Goal: Information Seeking & Learning: Learn about a topic

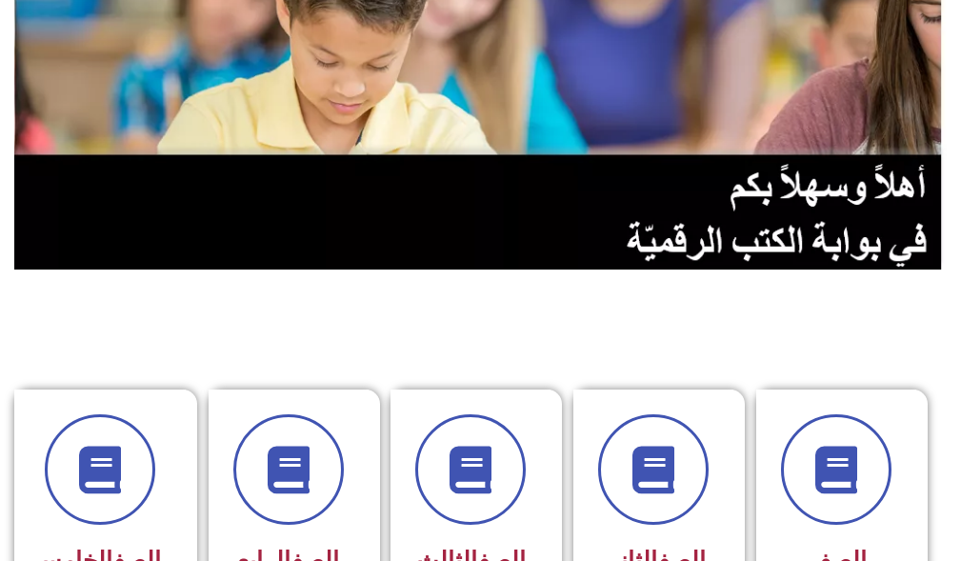
scroll to position [381, 0]
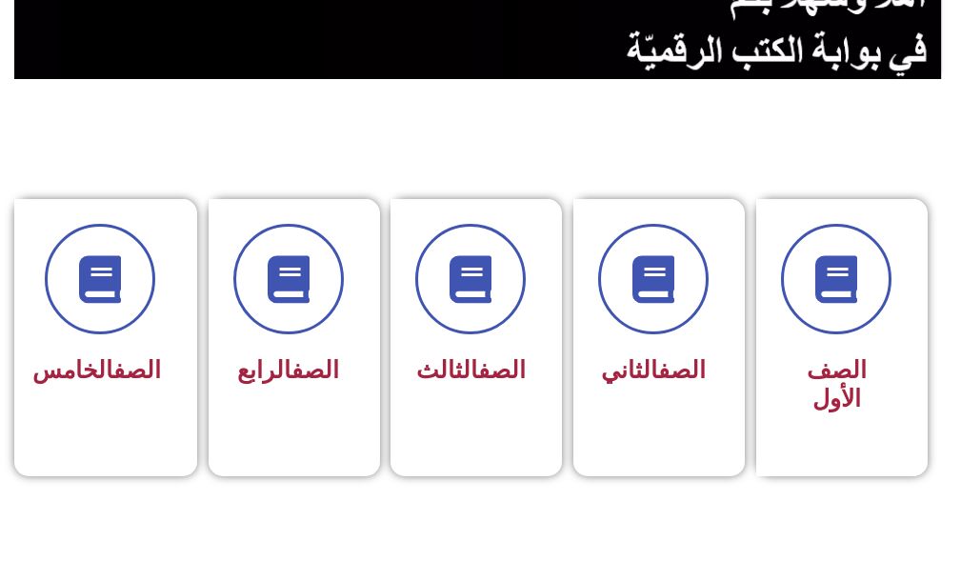
drag, startPoint x: 825, startPoint y: 230, endPoint x: 315, endPoint y: 125, distance: 520.4
click at [315, 125] on section "الصف الأول الصف الثاني الصف الثالث الصف الرابع الصف الخامس" at bounding box center [480, 325] width 961 height 491
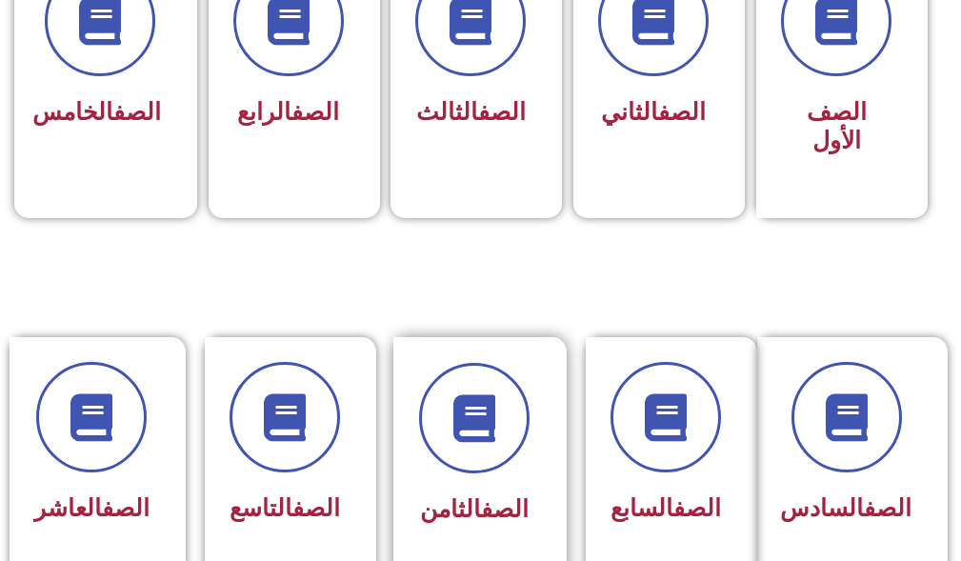
scroll to position [667, 0]
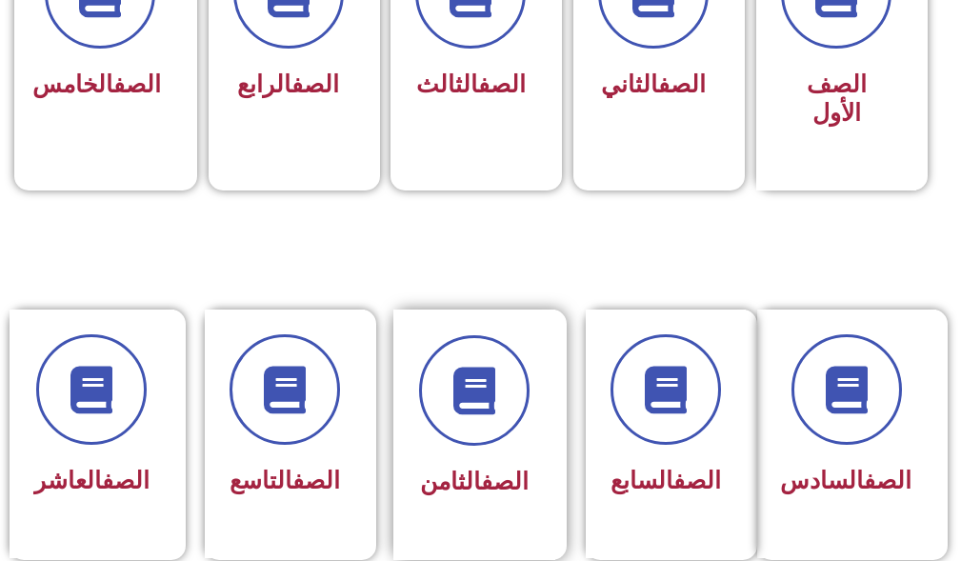
click at [531, 459] on div "الصف الثامن" at bounding box center [474, 435] width 162 height 250
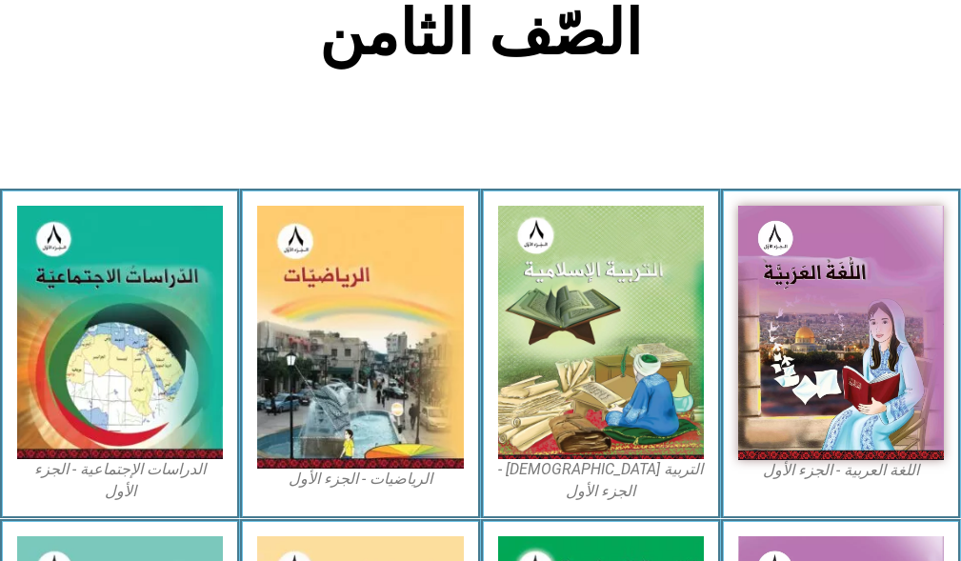
scroll to position [476, 0]
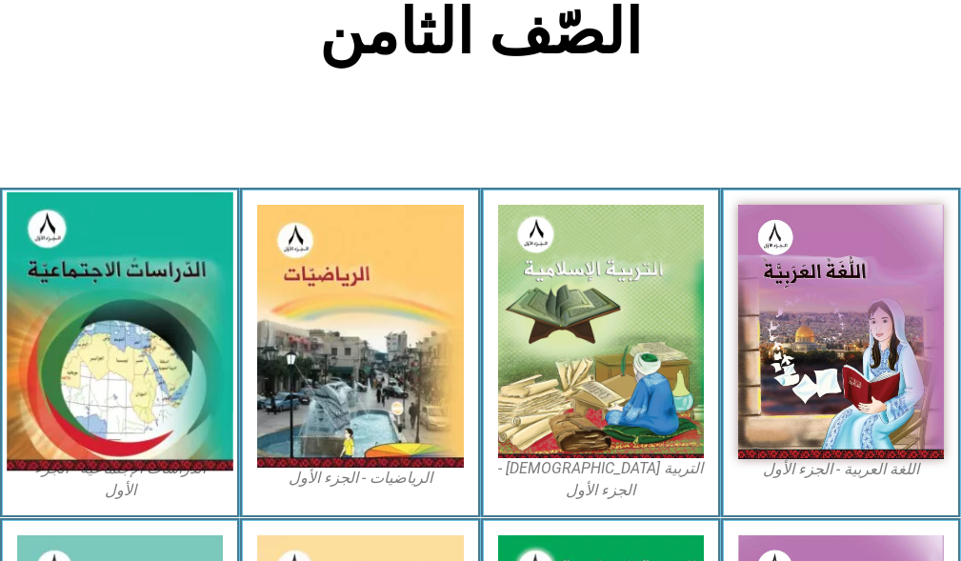
click at [105, 268] on img at bounding box center [120, 331] width 227 height 278
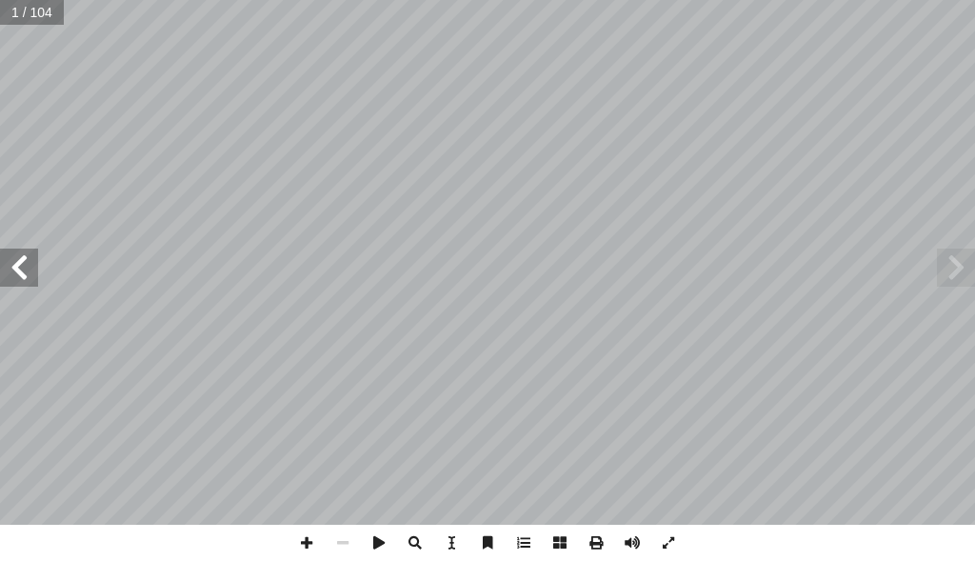
click at [14, 266] on span at bounding box center [19, 268] width 38 height 38
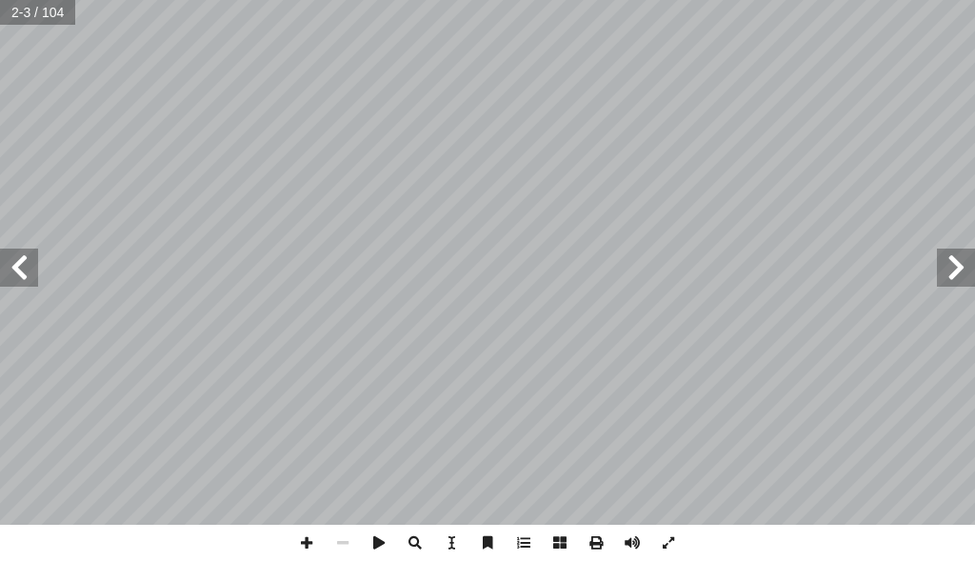
click at [14, 266] on span at bounding box center [19, 268] width 38 height 38
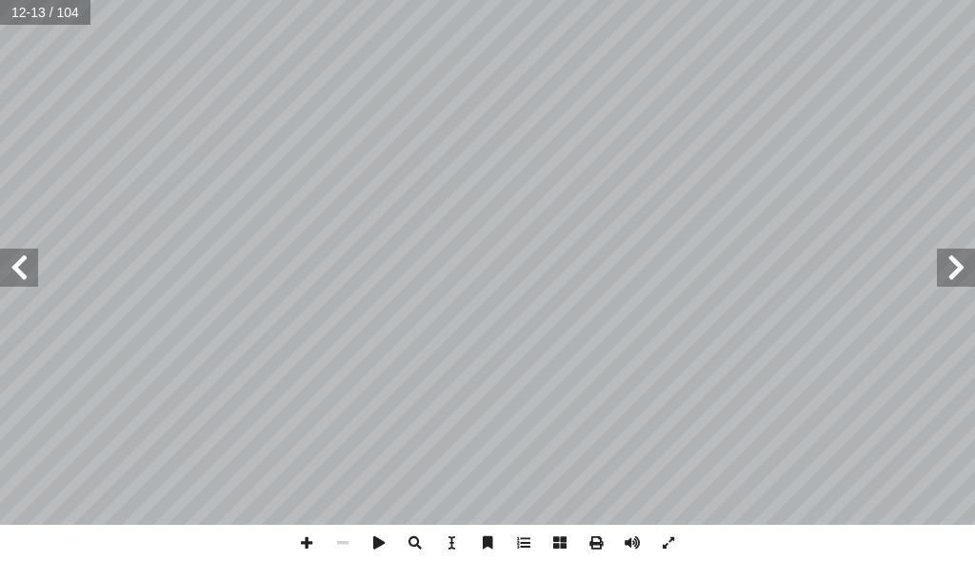
click at [14, 266] on span at bounding box center [19, 268] width 38 height 38
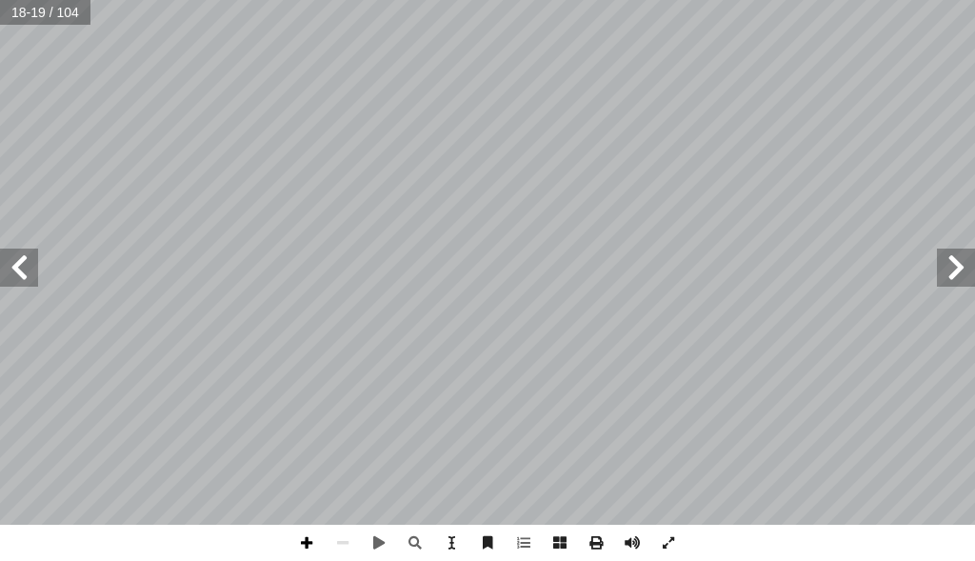
click at [313, 536] on span at bounding box center [307, 543] width 36 height 36
click at [339, 546] on span at bounding box center [343, 543] width 36 height 36
click at [310, 533] on span at bounding box center [307, 543] width 36 height 36
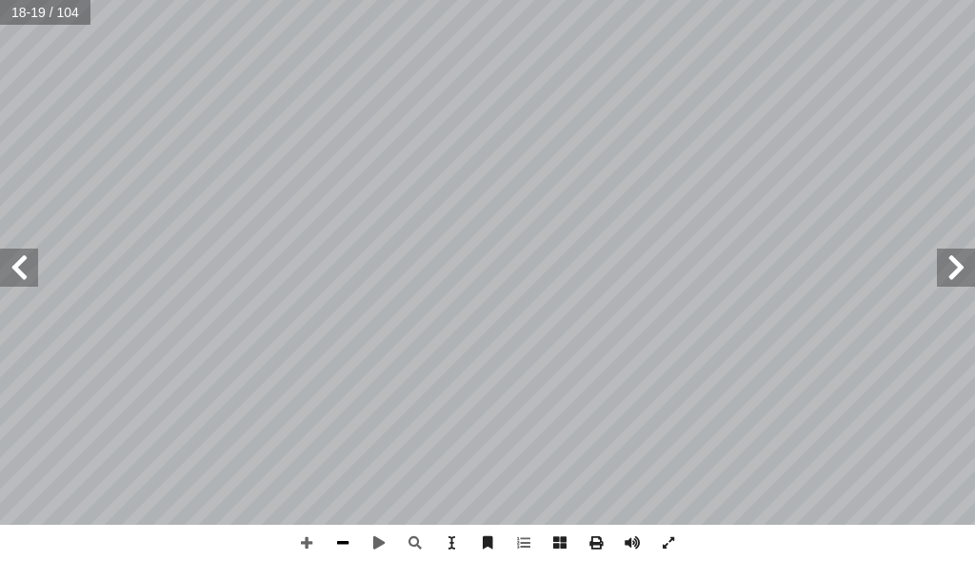
click at [333, 535] on span at bounding box center [343, 543] width 36 height 36
click at [320, 536] on span at bounding box center [307, 543] width 36 height 36
click at [382, 537] on span at bounding box center [379, 543] width 36 height 36
click at [352, 543] on span at bounding box center [343, 543] width 36 height 36
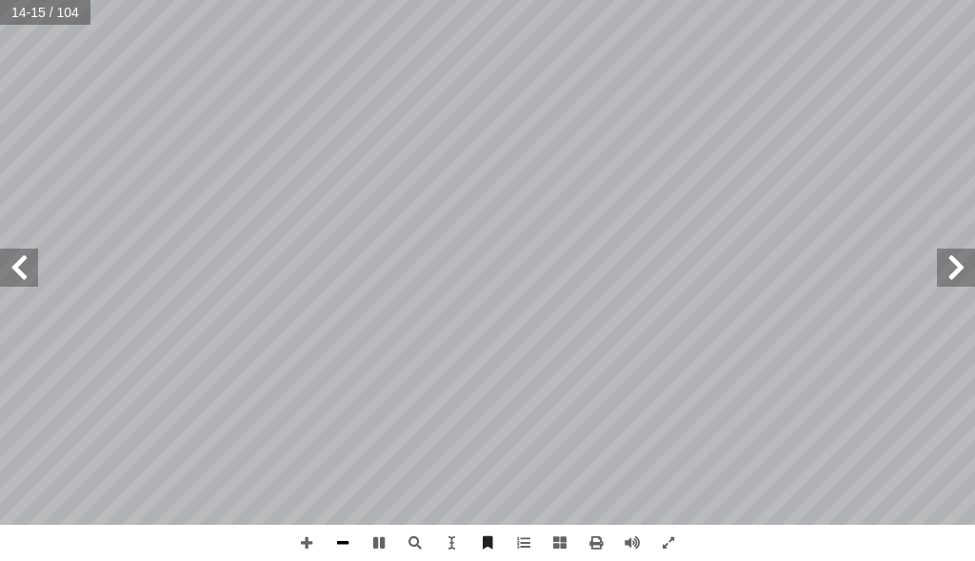
click at [352, 543] on span at bounding box center [343, 543] width 36 height 36
click at [384, 129] on html "الصفحة الرئيسية الصف الأول الصف الثاني الصف الثالث الصف الرابع الصف الخامس الصف…" at bounding box center [487, 64] width 975 height 129
click at [376, 542] on span at bounding box center [379, 543] width 36 height 36
click at [316, 544] on span at bounding box center [307, 543] width 36 height 36
click at [307, 540] on span at bounding box center [307, 543] width 36 height 36
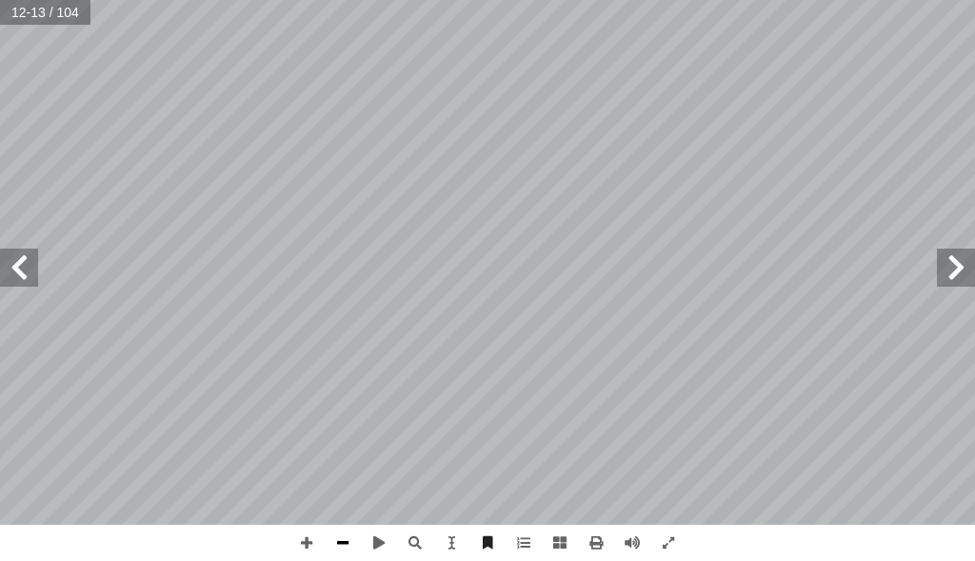
click at [339, 550] on span at bounding box center [343, 543] width 36 height 36
